Goal: Task Accomplishment & Management: Manage account settings

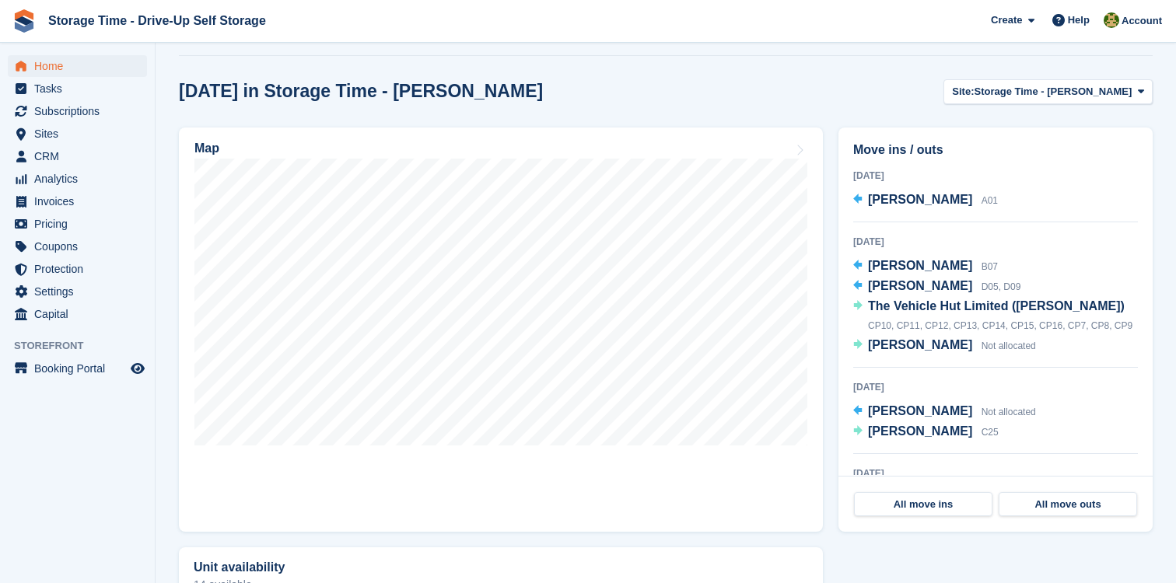
scroll to position [512, 0]
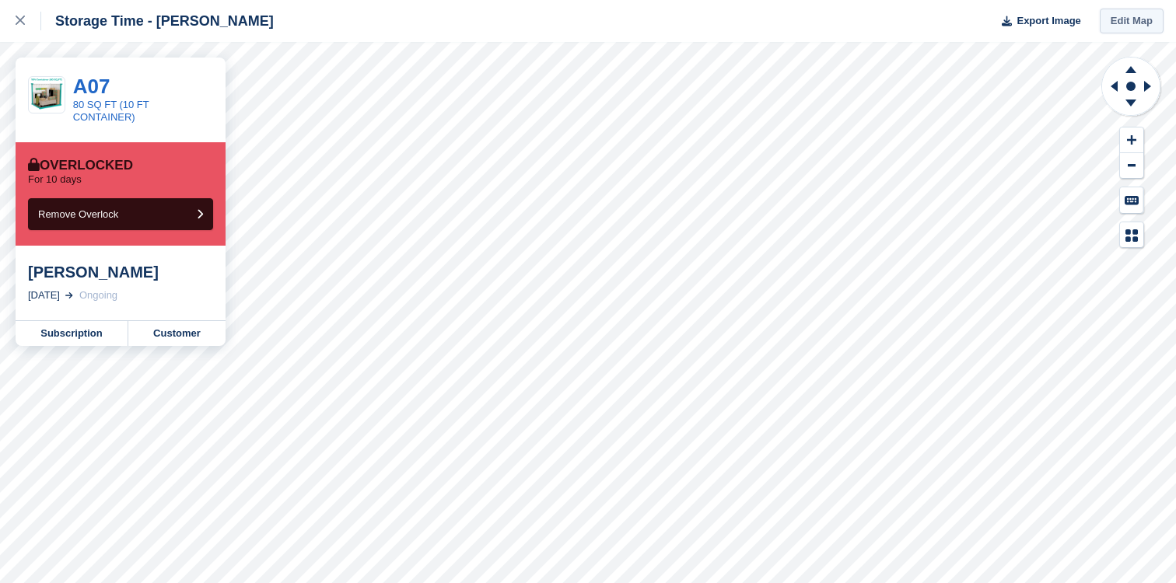
click at [1135, 26] on link "Edit Map" at bounding box center [1132, 22] width 64 height 26
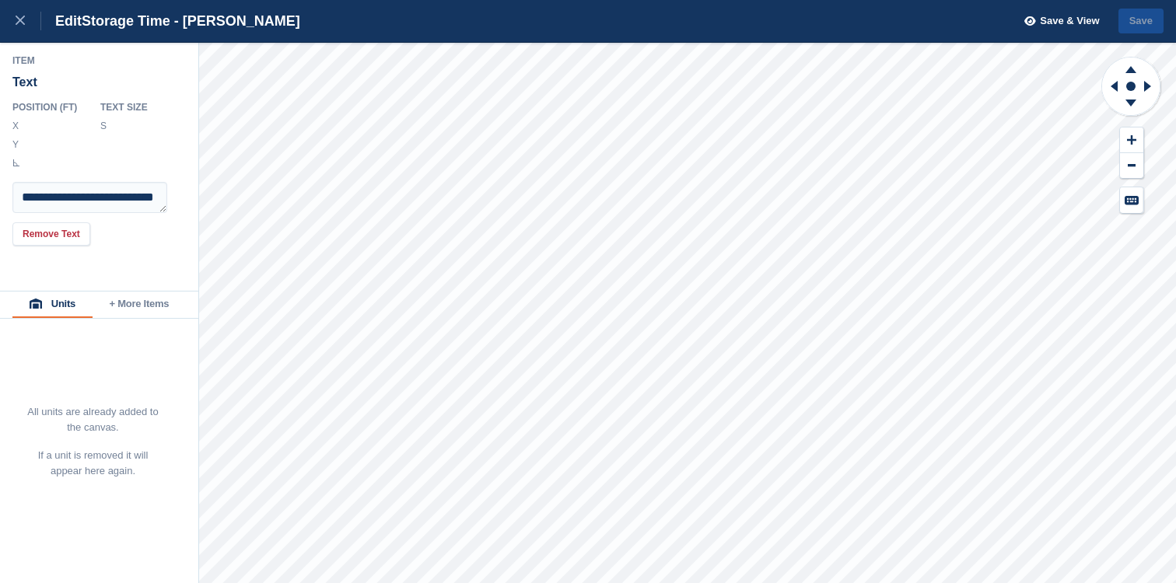
type textarea "**********"
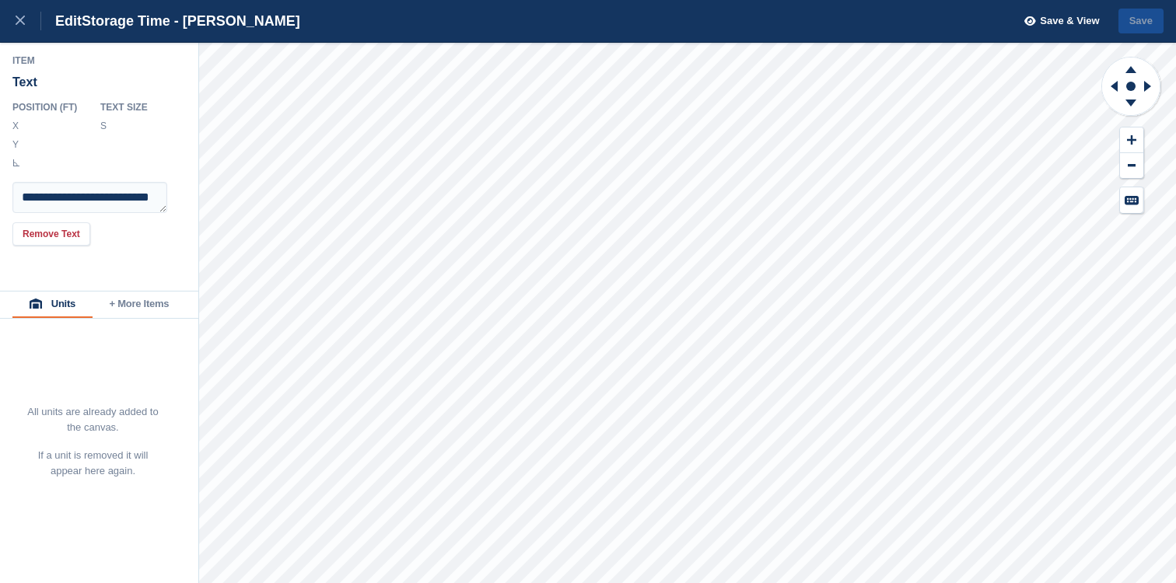
type textarea "**********"
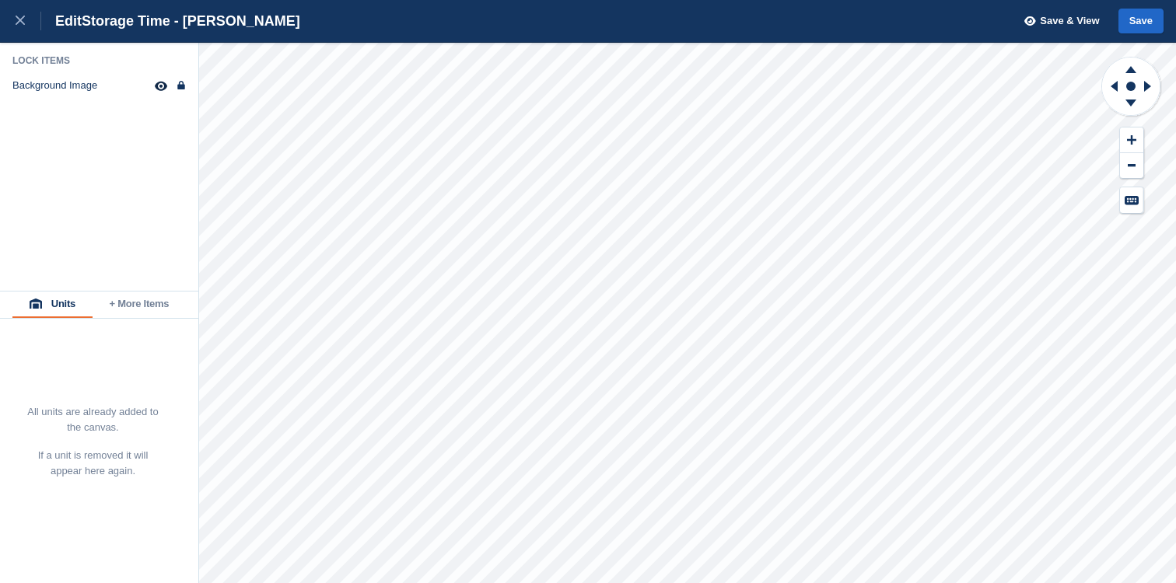
click at [1114, 15] on div "Save & View Save" at bounding box center [1090, 22] width 148 height 26
click at [1124, 18] on button "Save" at bounding box center [1140, 22] width 45 height 26
click at [1137, 136] on button at bounding box center [1131, 141] width 23 height 26
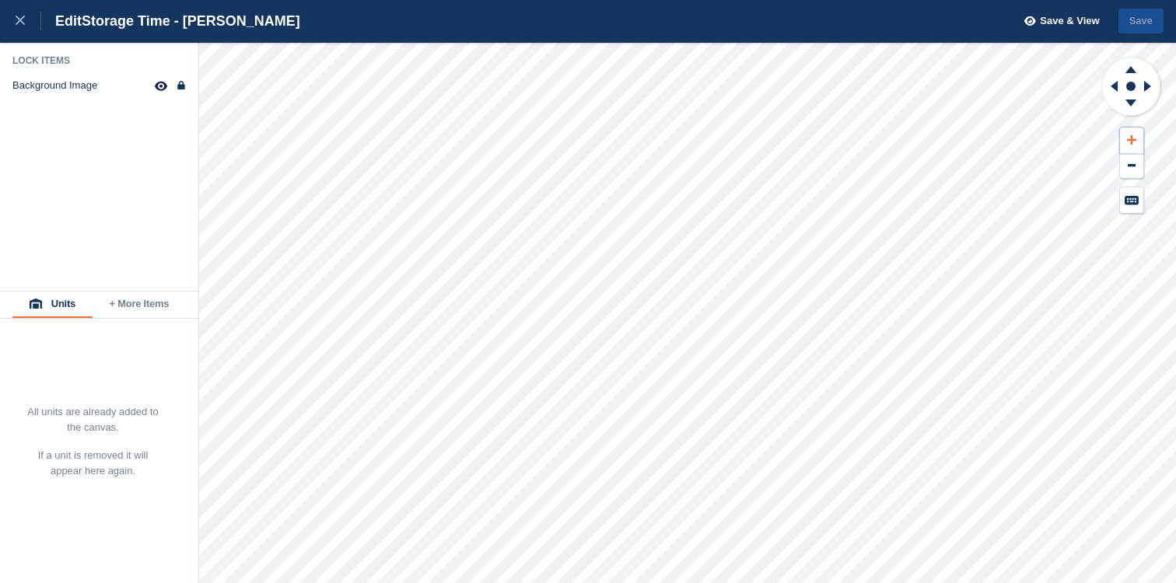
click at [1137, 136] on button at bounding box center [1131, 141] width 23 height 26
click at [1127, 66] on icon at bounding box center [1131, 67] width 40 height 19
click at [20, 15] on div at bounding box center [29, 21] width 26 height 19
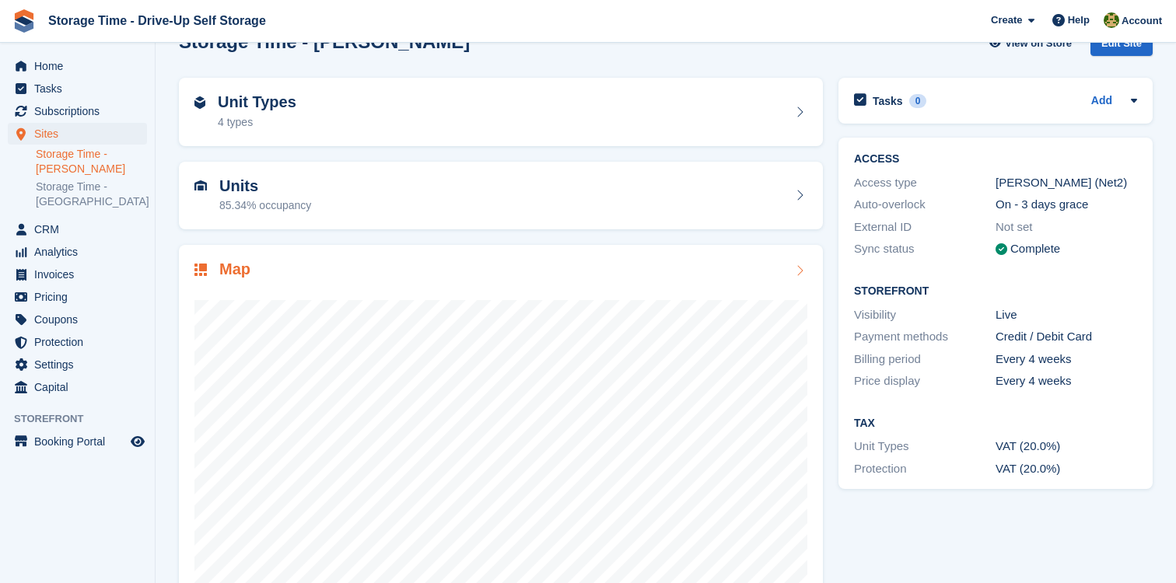
scroll to position [148, 0]
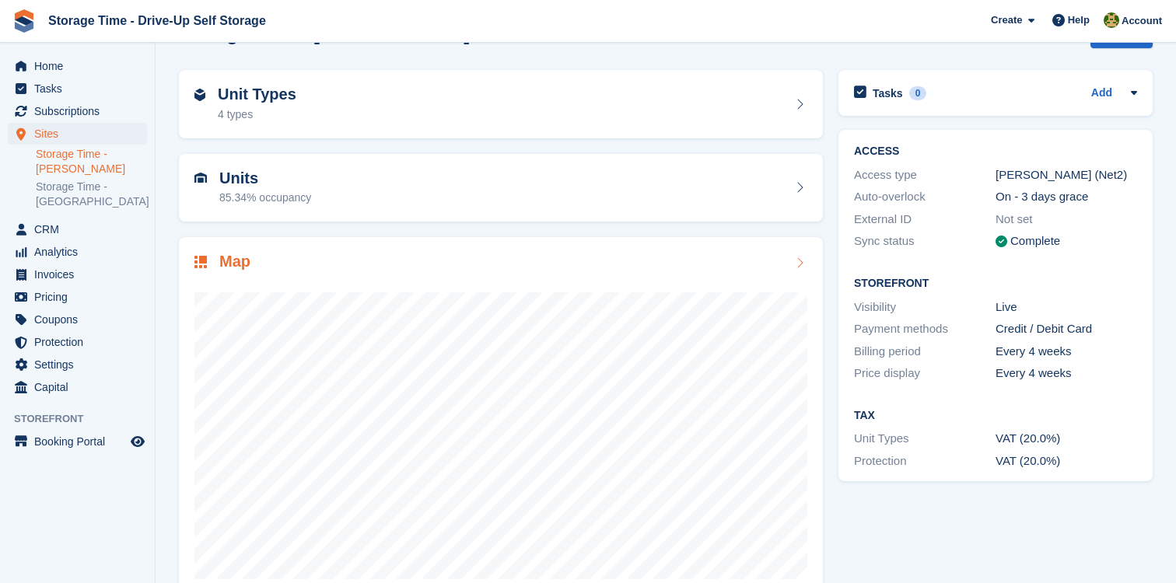
click at [743, 250] on div "Map" at bounding box center [501, 418] width 644 height 363
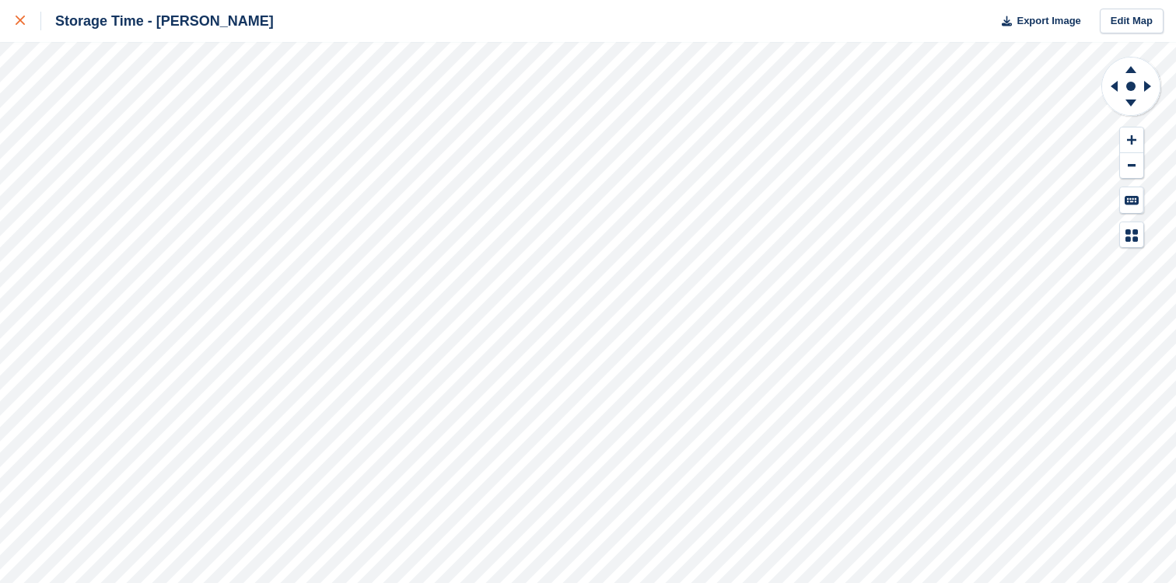
click at [20, 9] on link at bounding box center [20, 21] width 41 height 42
